Goal: Task Accomplishment & Management: Manage account settings

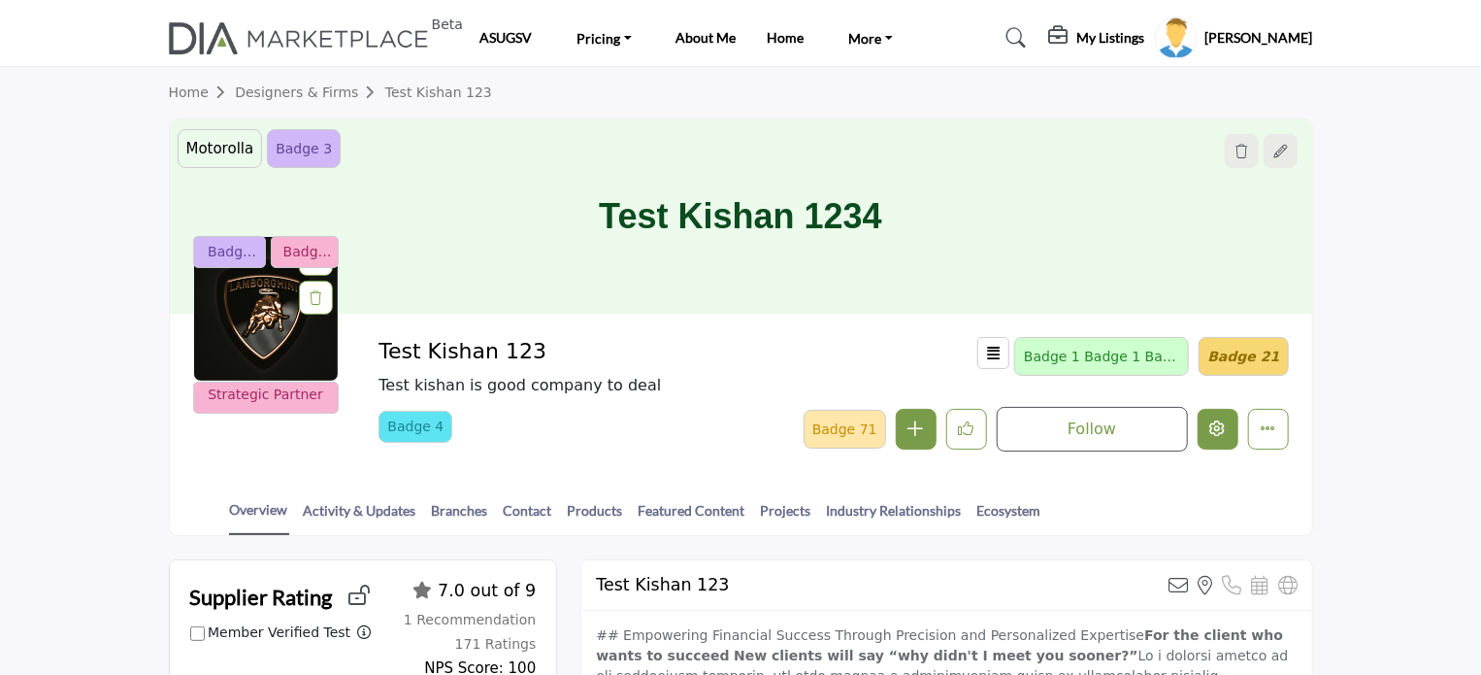
click at [1226, 436] on button "Edit company" at bounding box center [1218, 429] width 41 height 41
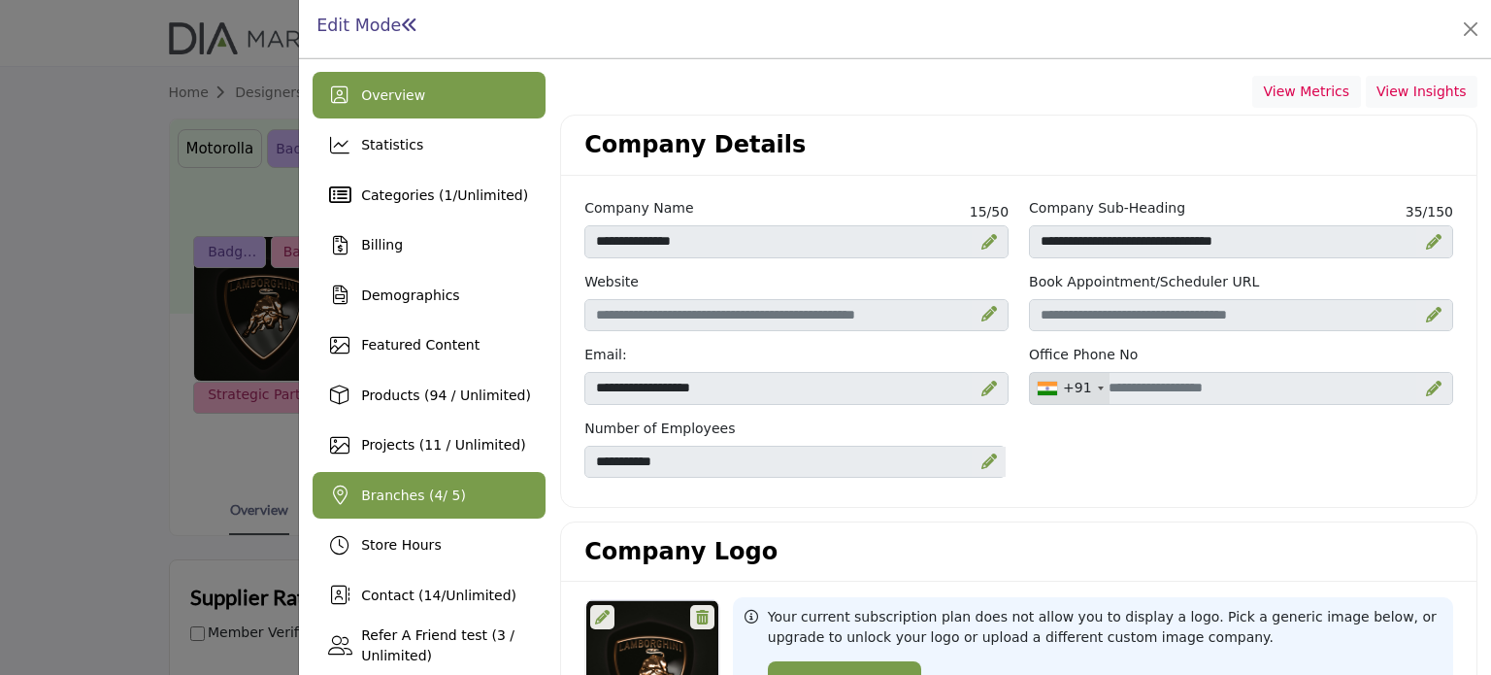
click at [408, 497] on span "Branches ( 4 / 5)" at bounding box center [413, 495] width 105 height 16
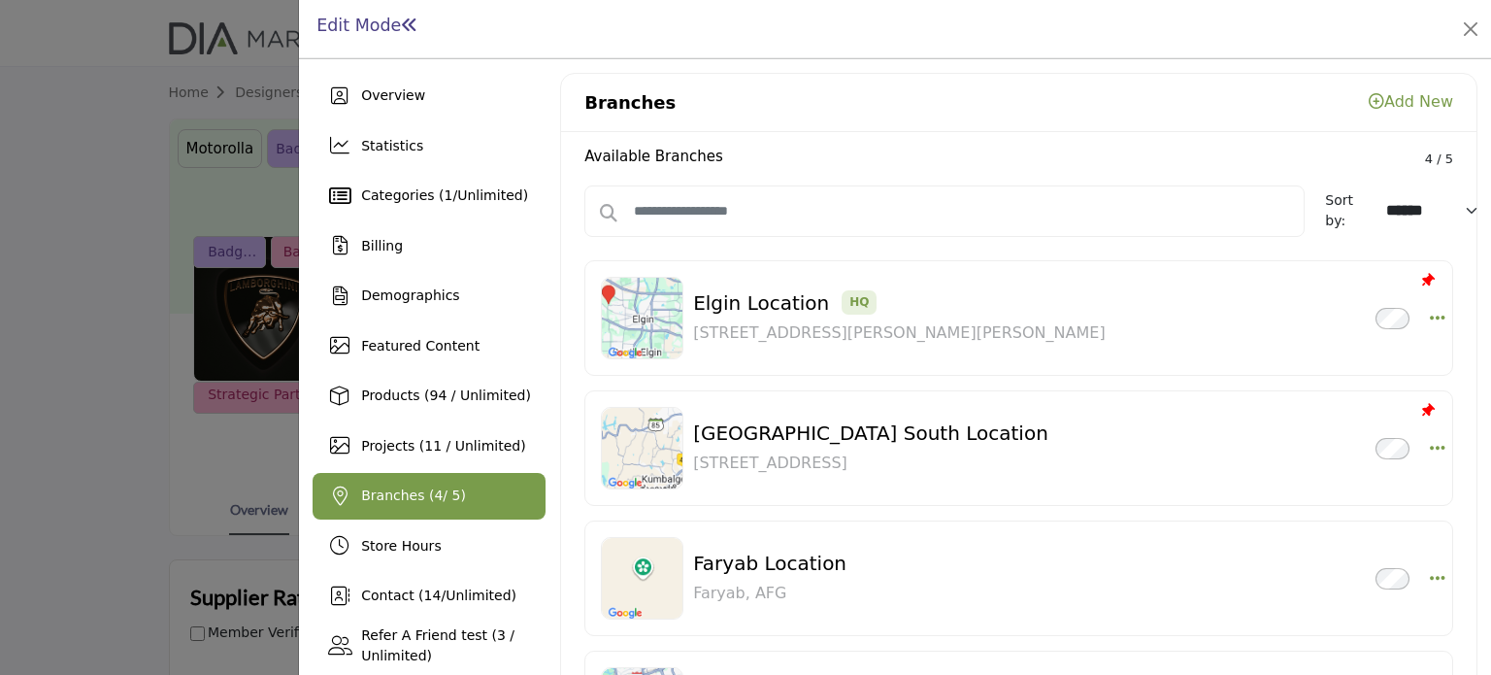
click at [1410, 102] on link "Add New" at bounding box center [1411, 101] width 84 height 18
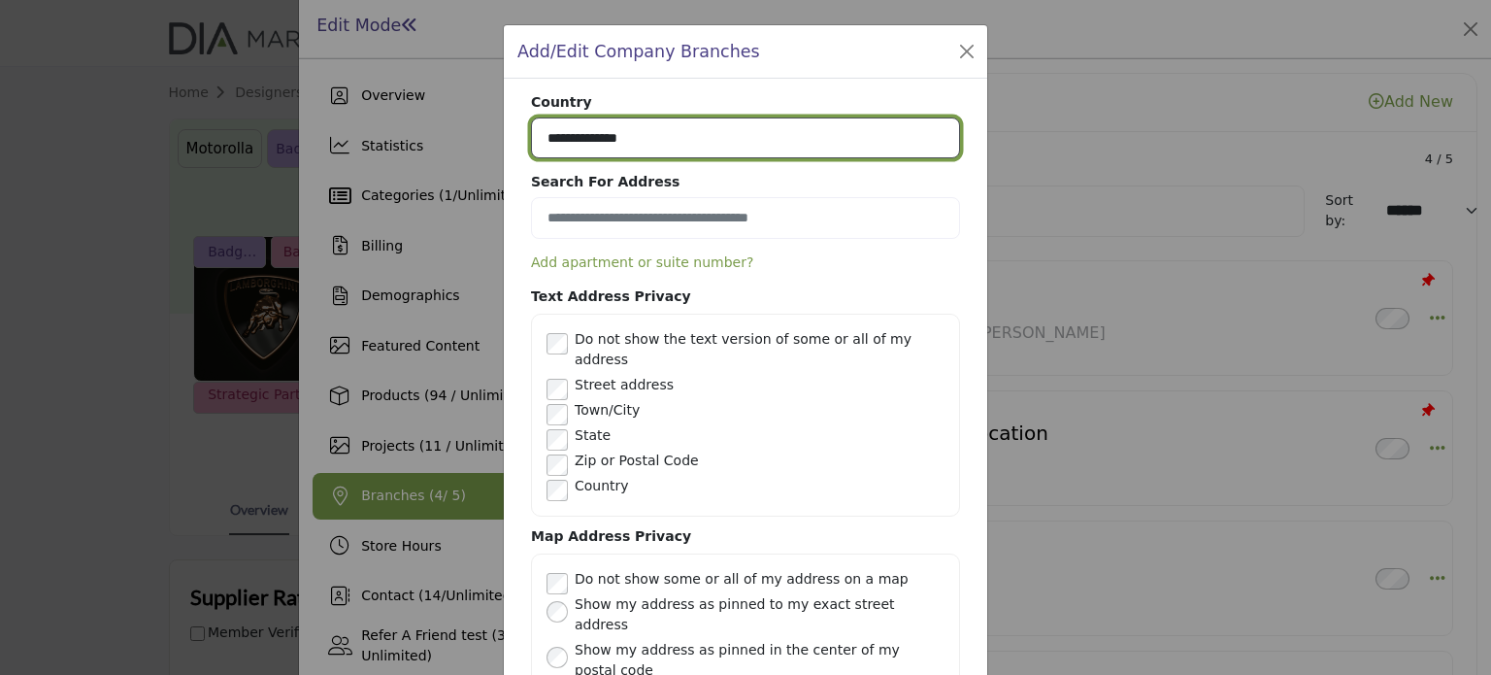
click at [672, 129] on select "**********" at bounding box center [745, 138] width 429 height 42
select select "***"
click at [531, 117] on select "**********" at bounding box center [745, 138] width 429 height 42
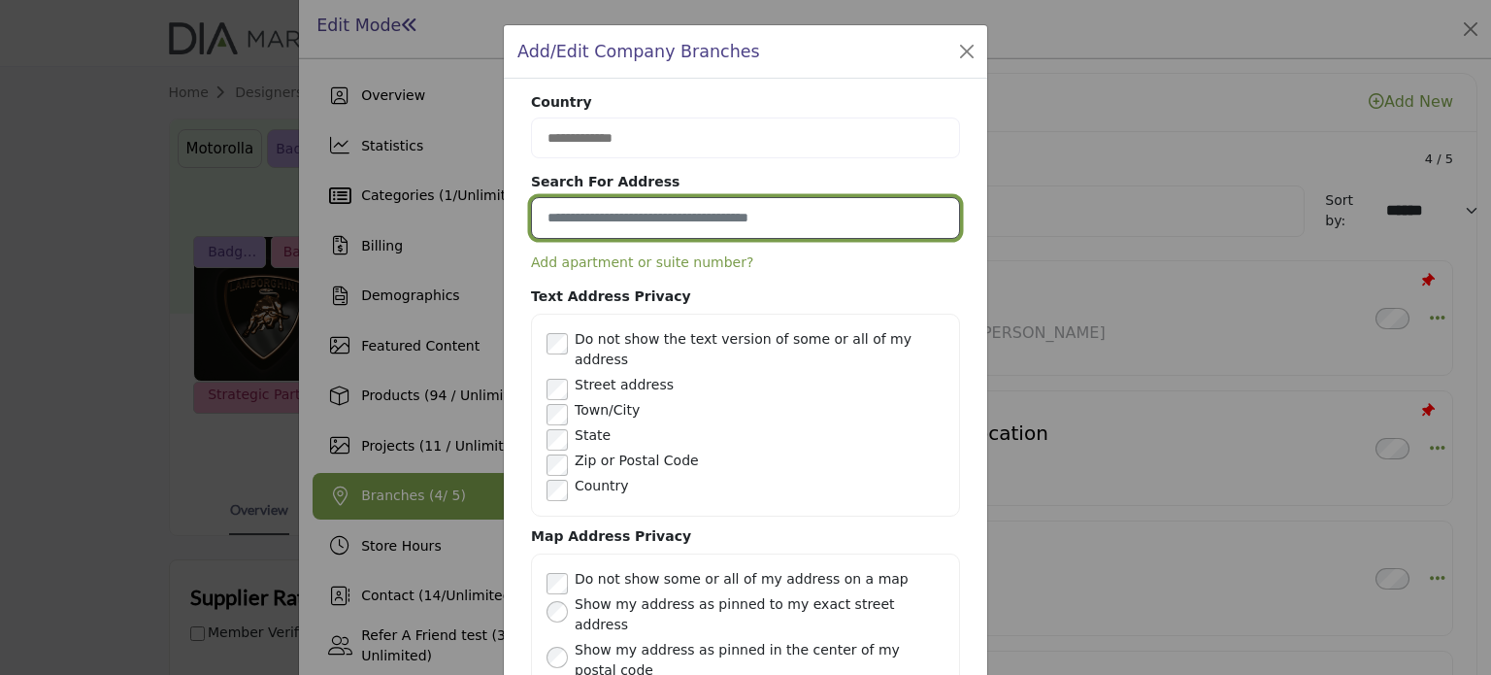
click at [645, 207] on input at bounding box center [745, 218] width 429 height 42
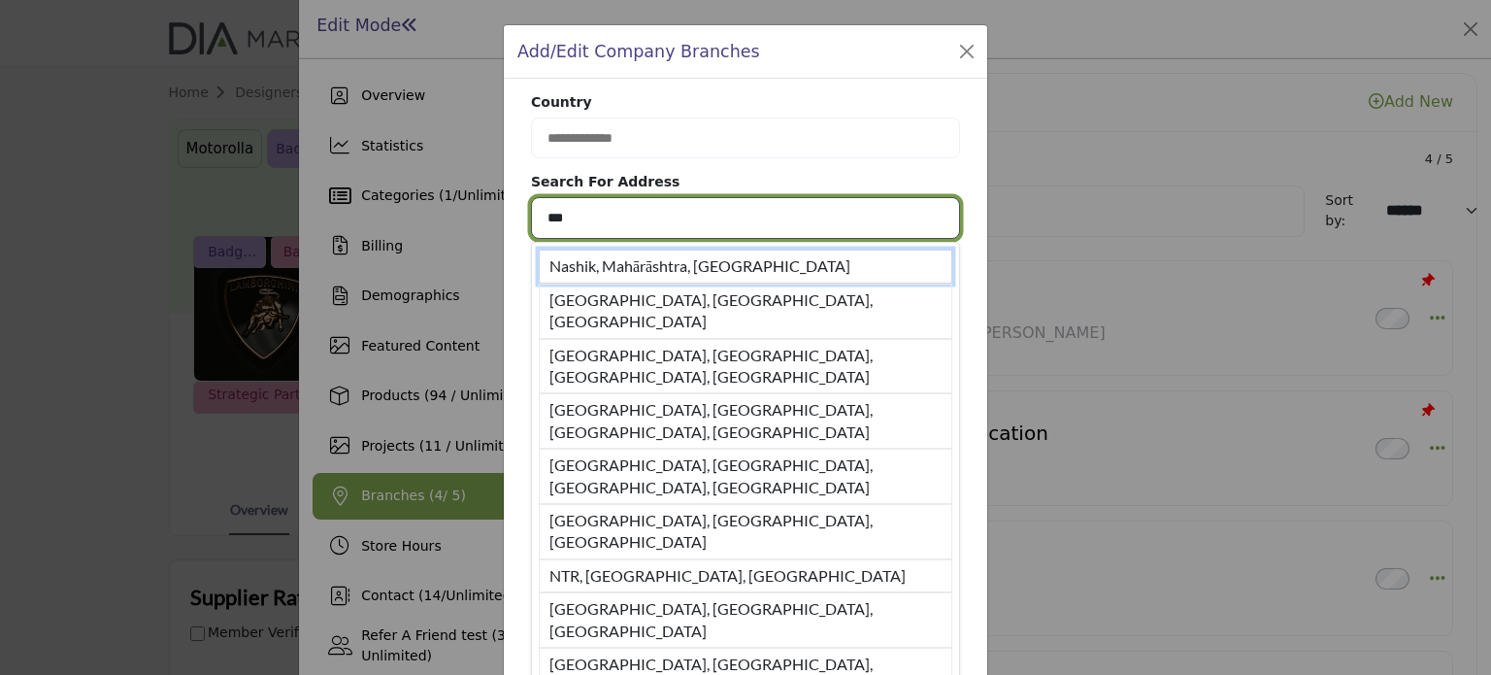
type input "***"
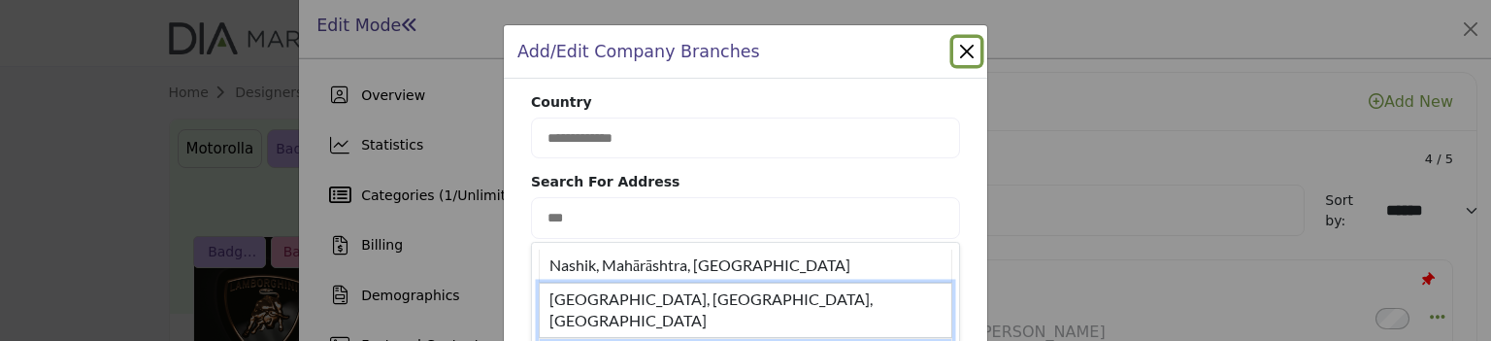
drag, startPoint x: 815, startPoint y: 652, endPoint x: 722, endPoint y: 301, distance: 363.5
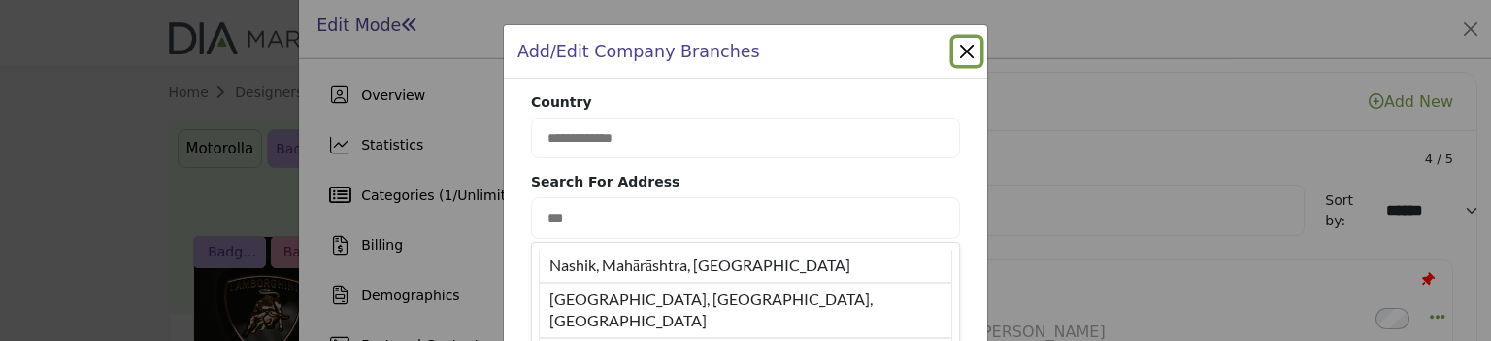
click at [956, 53] on button "Close" at bounding box center [966, 51] width 27 height 27
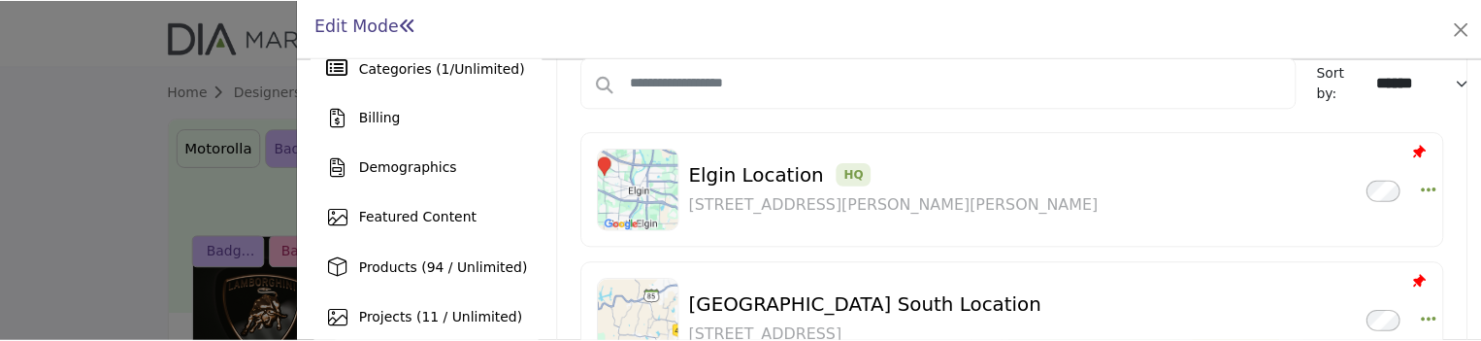
scroll to position [97, 0]
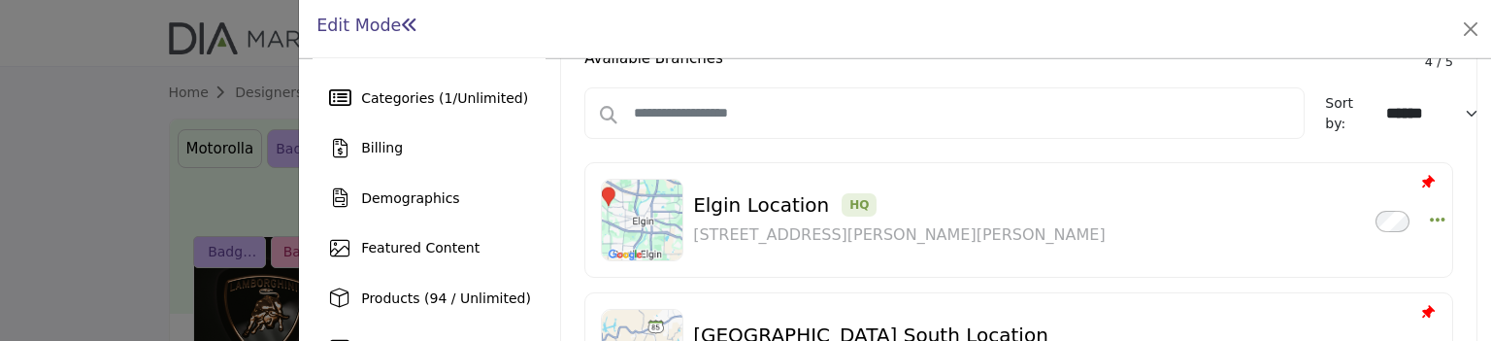
click at [85, 199] on div at bounding box center [745, 170] width 1491 height 341
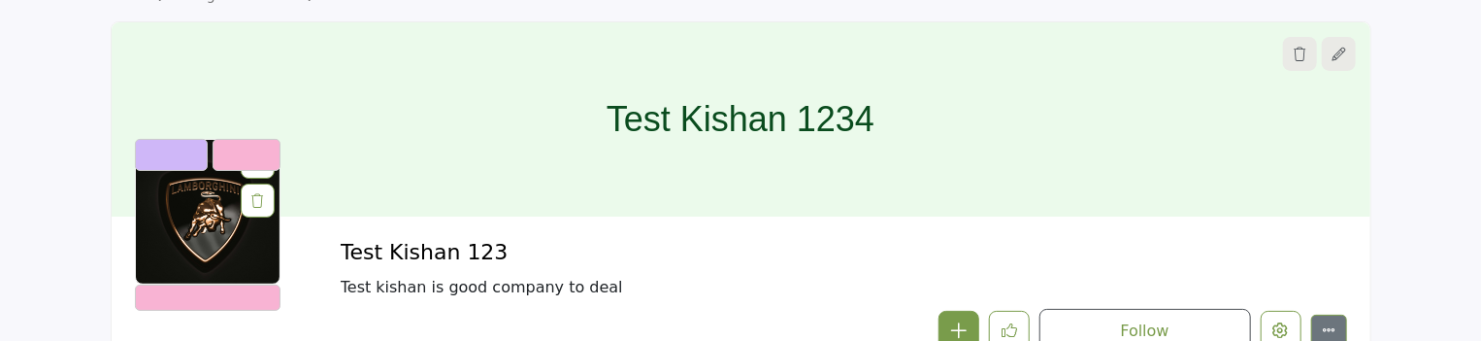
scroll to position [388, 0]
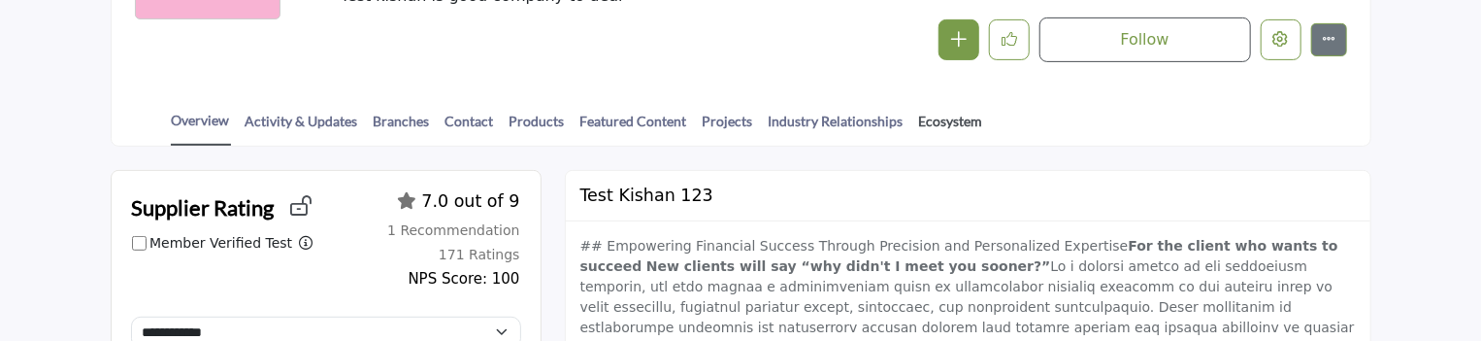
click at [933, 116] on link "Ecosystem" at bounding box center [951, 128] width 66 height 34
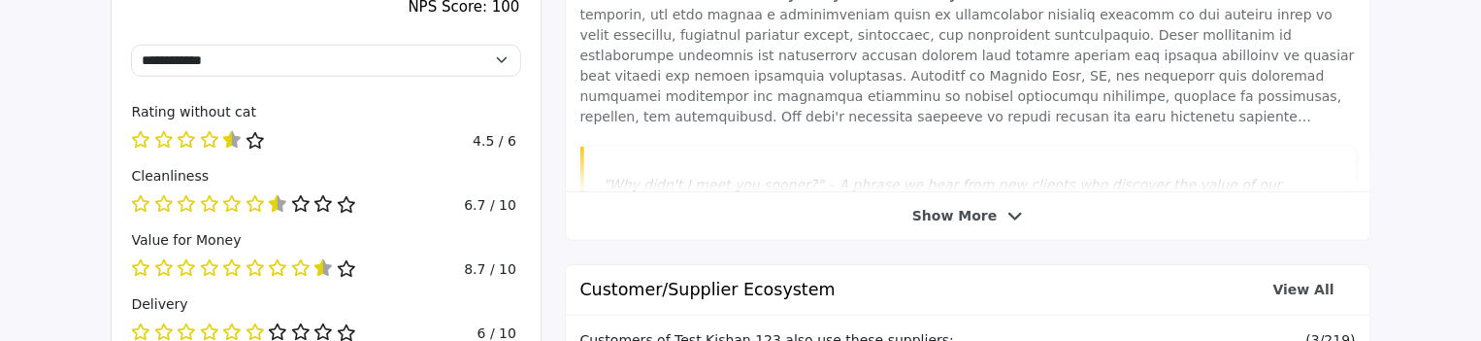
scroll to position [679, 0]
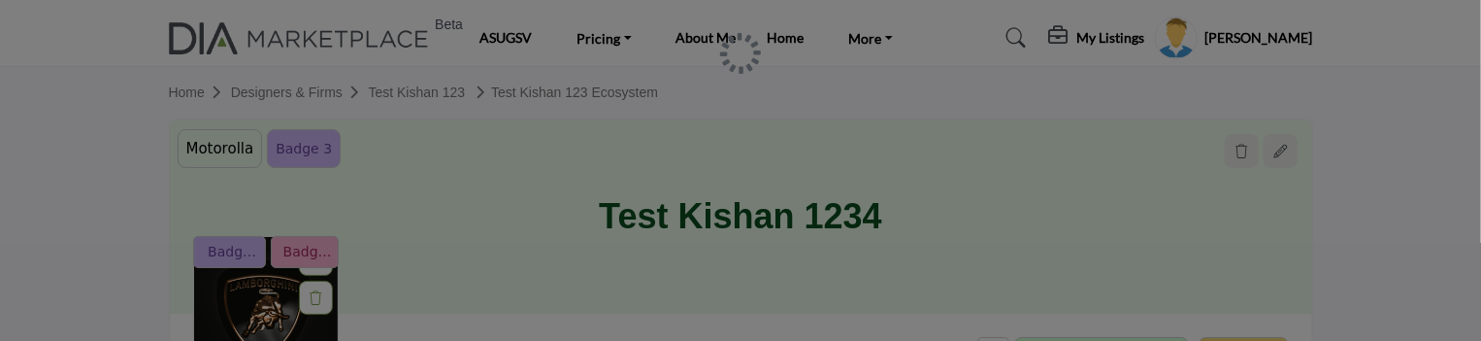
scroll to position [291, 0]
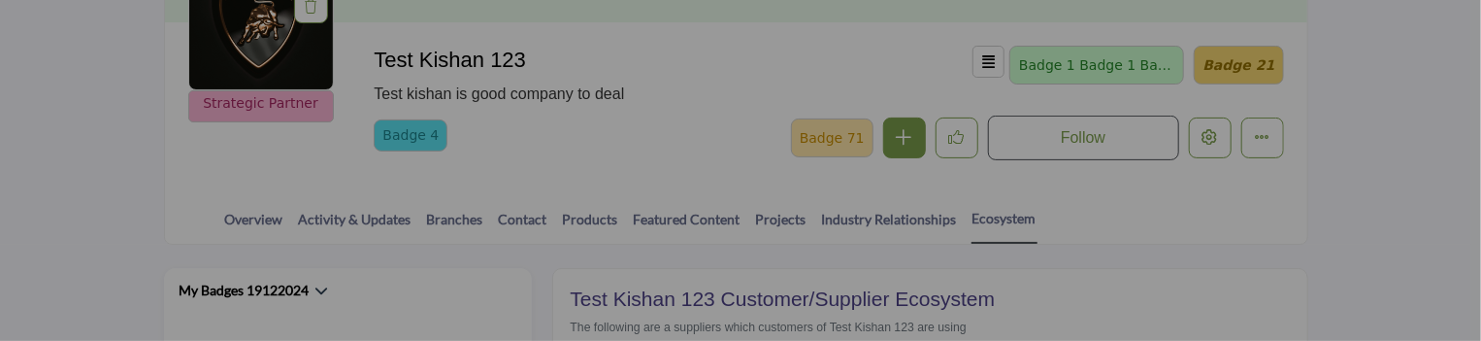
scroll to position [582, 0]
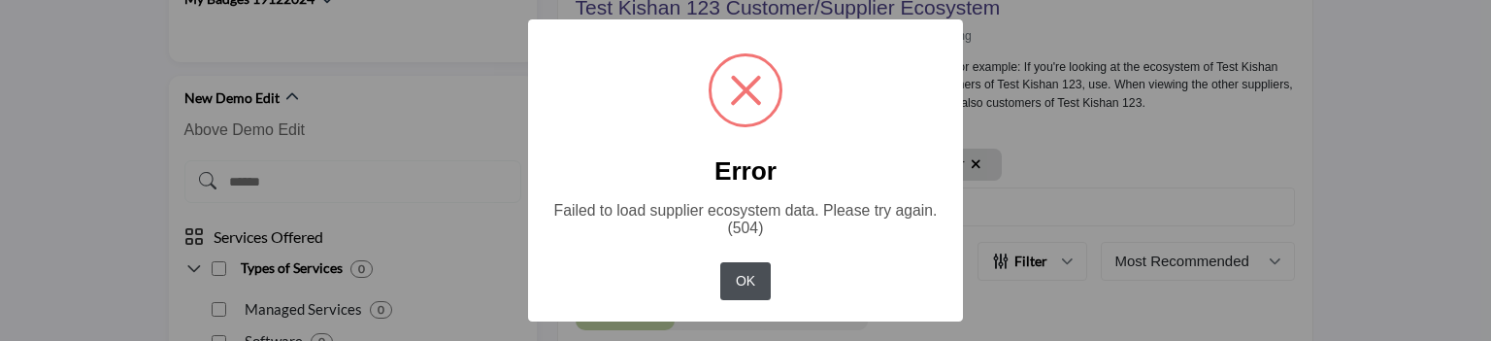
click at [751, 283] on button "OK" at bounding box center [745, 281] width 50 height 38
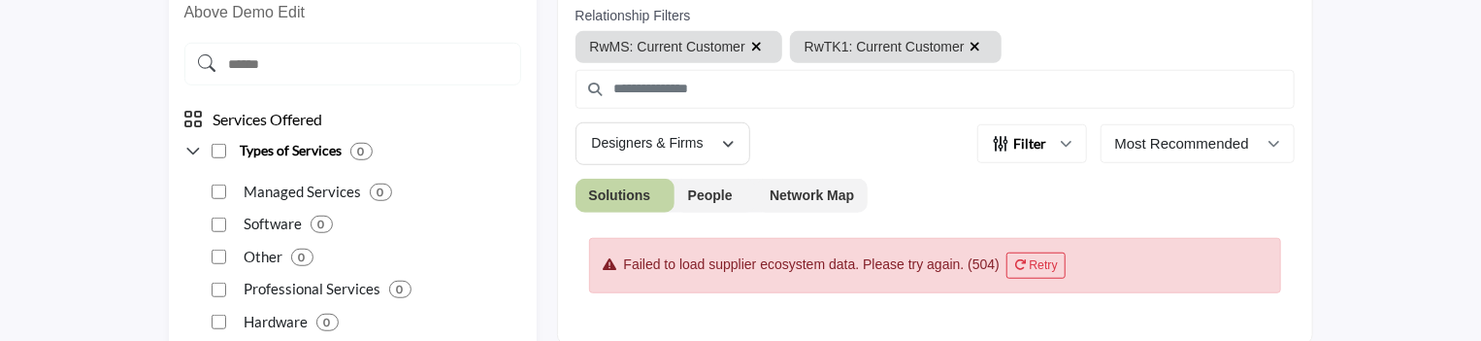
scroll to position [679, 0]
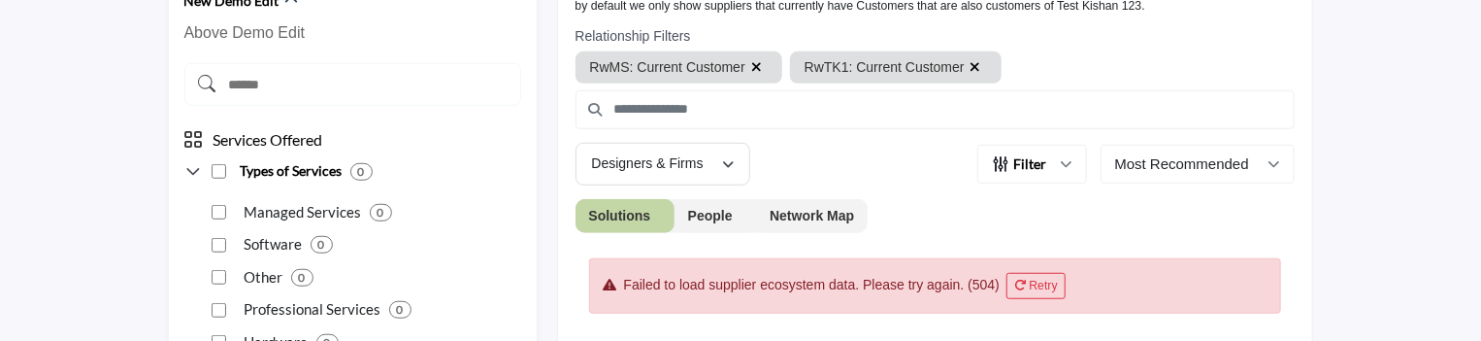
click at [811, 209] on button "Network Map" at bounding box center [812, 216] width 112 height 34
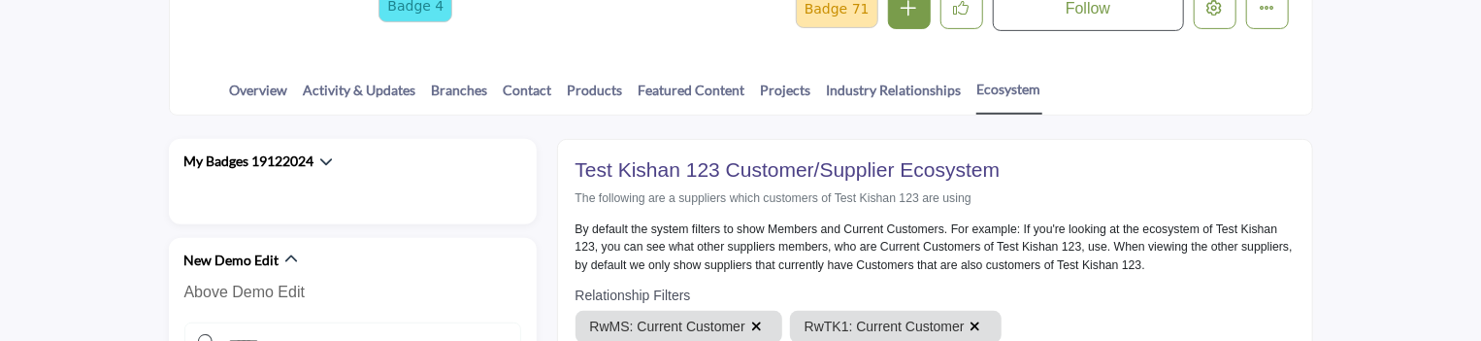
scroll to position [388, 0]
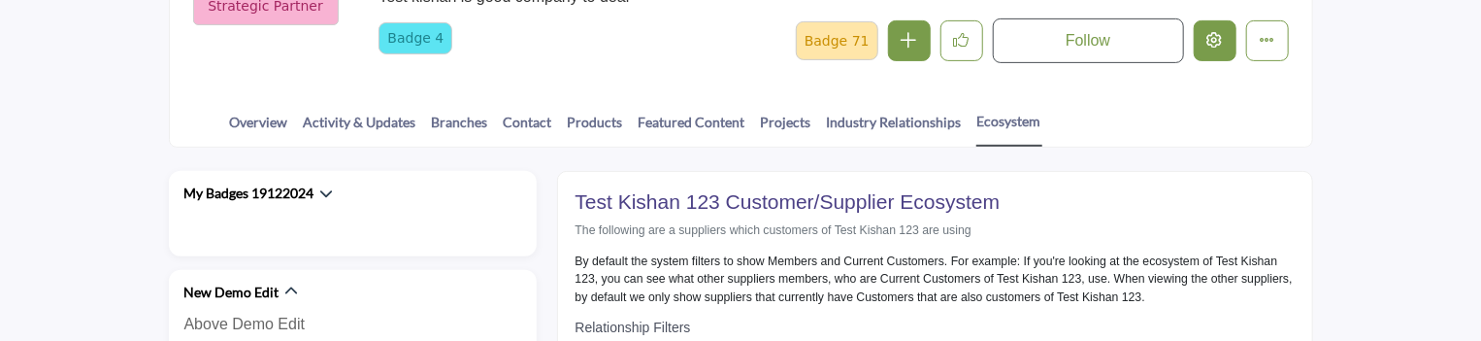
click at [1208, 38] on icon "Edit company" at bounding box center [1216, 40] width 16 height 16
